Goal: Check status: Check status

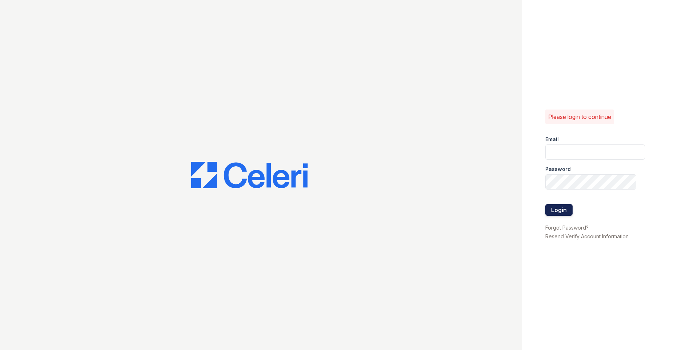
type input "jeffrey.alvarez@greystar.com"
click at [559, 210] on button "Login" at bounding box center [559, 210] width 27 height 12
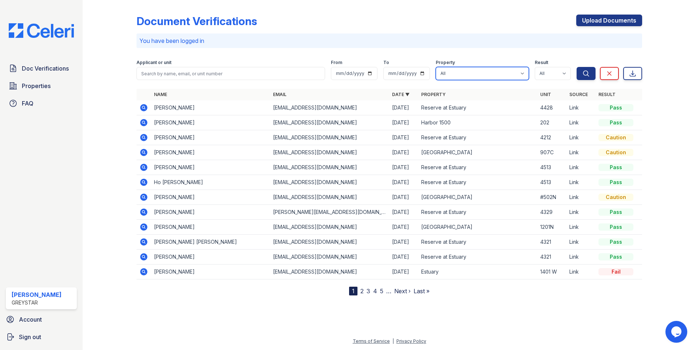
click at [507, 79] on select "All Estuary Harbor 1500 Hoboken Point Reserve at Estuary" at bounding box center [482, 73] width 93 height 13
click at [212, 153] on td "Fernando Delbono" at bounding box center [210, 152] width 119 height 15
click at [144, 138] on icon at bounding box center [143, 137] width 2 height 2
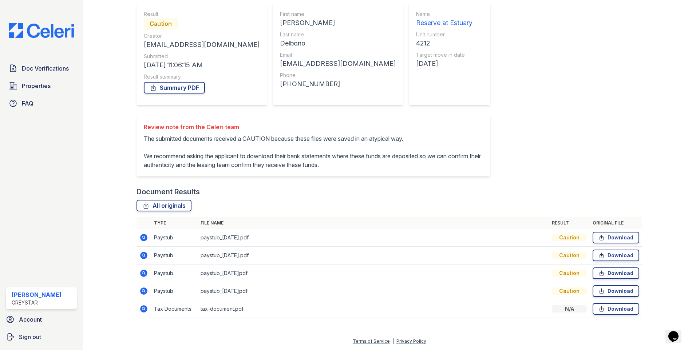
scroll to position [81, 0]
click at [451, 94] on div "Document Verification 200010 All document verifications Verification Result Cau…" at bounding box center [390, 132] width 506 height 386
click at [144, 237] on icon at bounding box center [143, 237] width 9 height 9
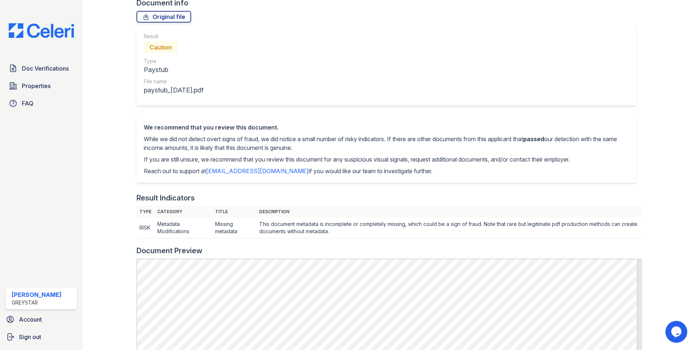
scroll to position [48, 0]
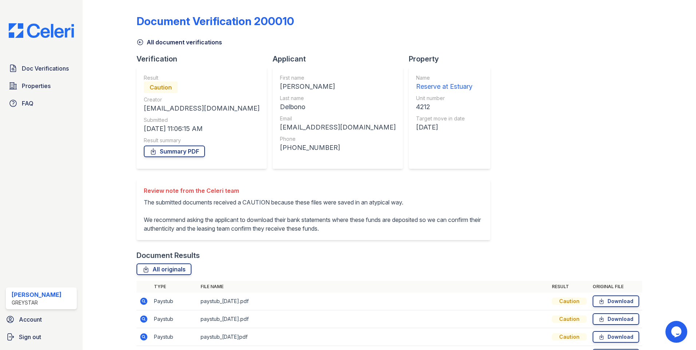
scroll to position [81, 0]
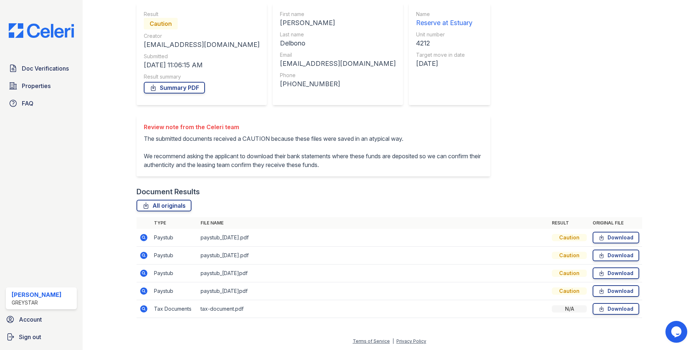
click at [143, 293] on icon at bounding box center [143, 291] width 7 height 7
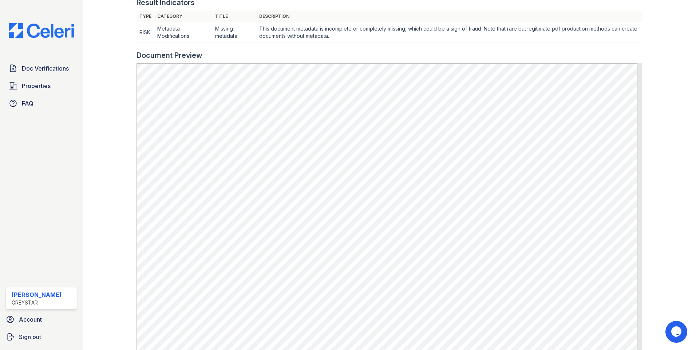
scroll to position [255, 0]
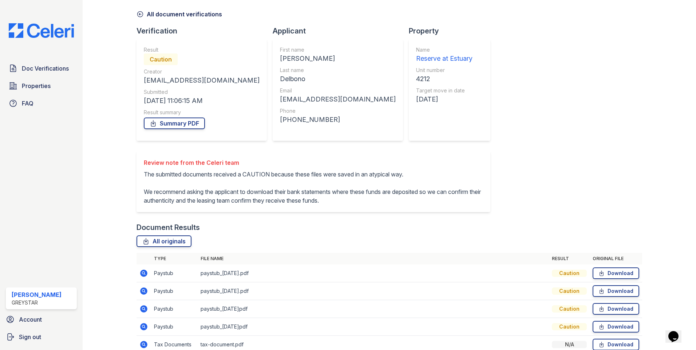
scroll to position [81, 0]
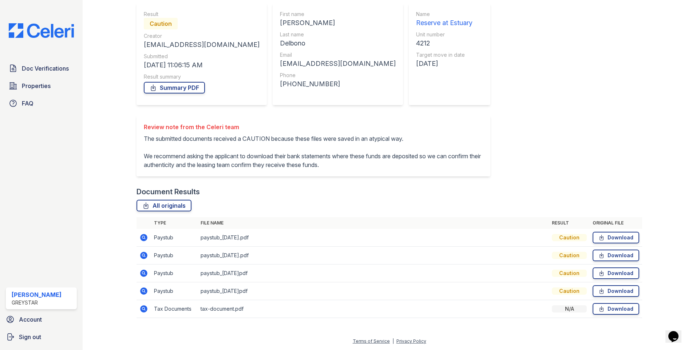
click at [143, 308] on icon at bounding box center [143, 309] width 2 height 2
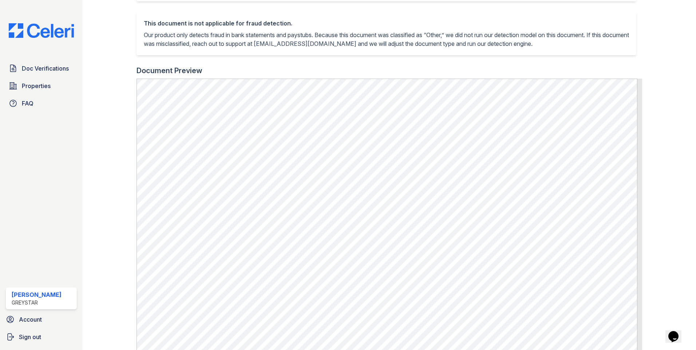
scroll to position [182, 0]
